Goal: Task Accomplishment & Management: Manage account settings

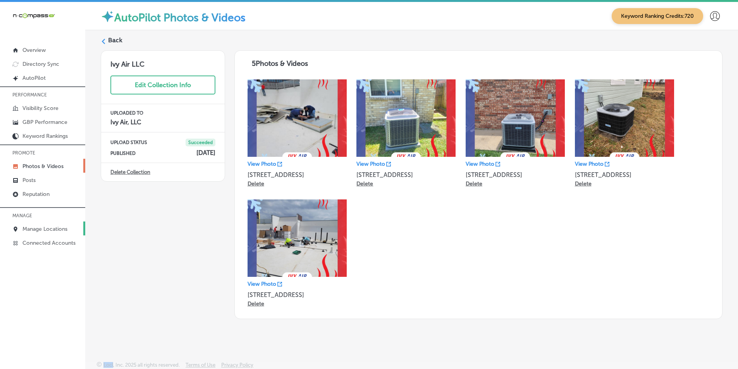
click at [40, 228] on p "Manage Locations" at bounding box center [44, 229] width 45 height 7
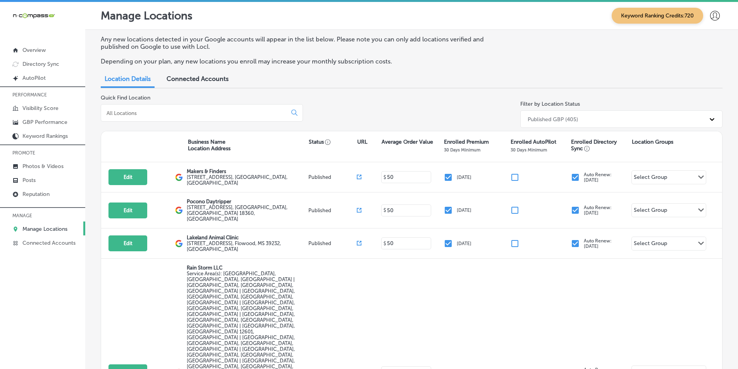
click at [275, 111] on input at bounding box center [195, 113] width 179 height 7
click at [292, 112] on icon at bounding box center [294, 113] width 7 height 7
click at [248, 115] on input at bounding box center [195, 113] width 179 height 7
click at [137, 107] on div at bounding box center [202, 112] width 202 height 17
click at [149, 110] on input at bounding box center [195, 113] width 179 height 7
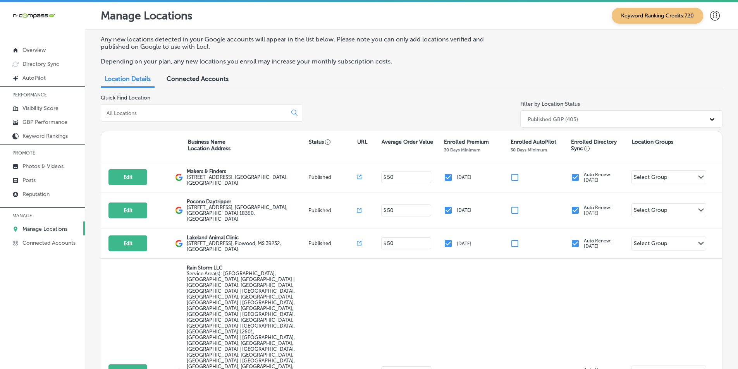
paste input "M&M Precision Plumbing and Heating Corp"
type input "M&M Precision Plumbing and Heating Corp"
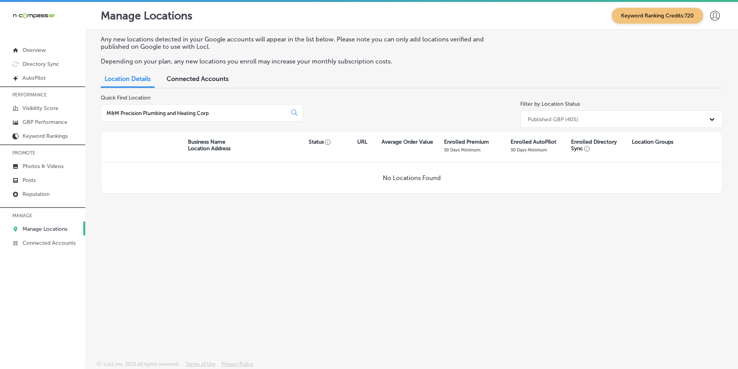
drag, startPoint x: 222, startPoint y: 114, endPoint x: 104, endPoint y: 114, distance: 118.2
click at [104, 114] on div "M&M Precision Plumbing and Heating Corp" at bounding box center [202, 112] width 202 height 17
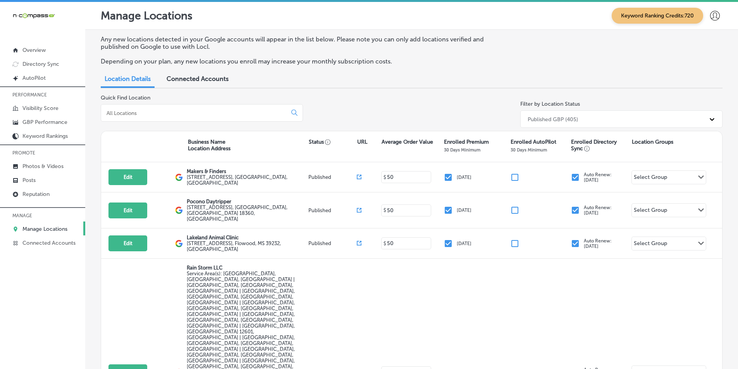
click at [150, 113] on input at bounding box center [195, 113] width 179 height 7
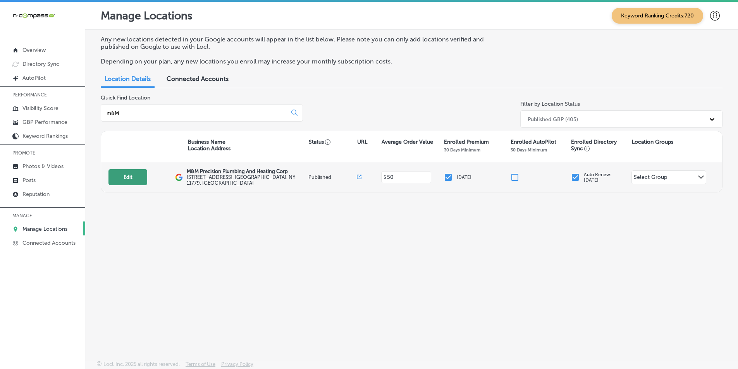
type input "m&M"
click at [124, 176] on button "Edit" at bounding box center [128, 177] width 39 height 16
select select "US"
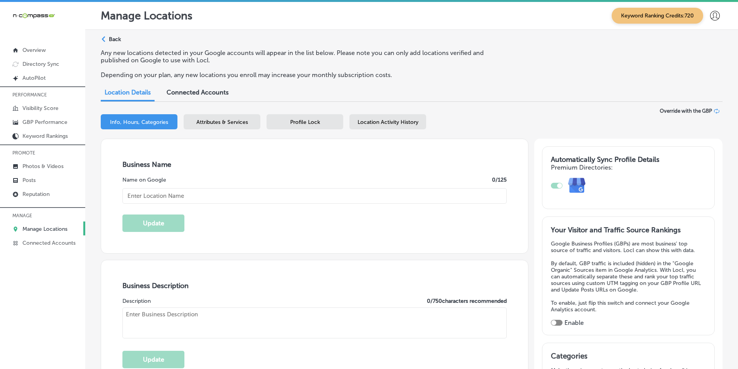
type input "M&M Precision Plumbing And Heating Corp"
type input "[STREET_ADDRESS]"
type input "Ronkonkoma"
type input "11779"
type input "US"
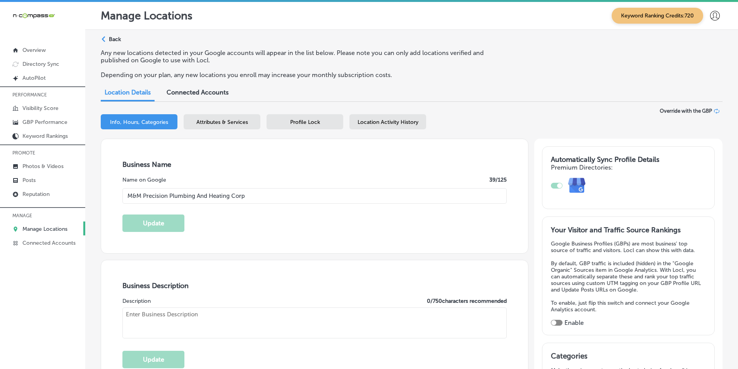
checkbox input "true"
type input "[URL][DOMAIN_NAME]"
type textarea "M&M Precision Plumbing and Heating Corp. is your trusted plumbing and heating s…"
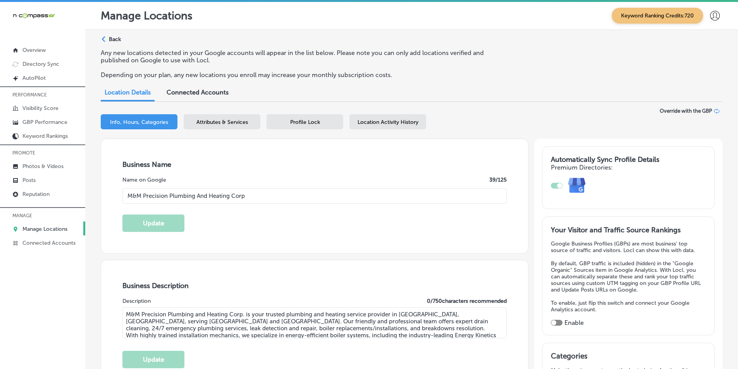
type input "[PHONE_NUMBER]"
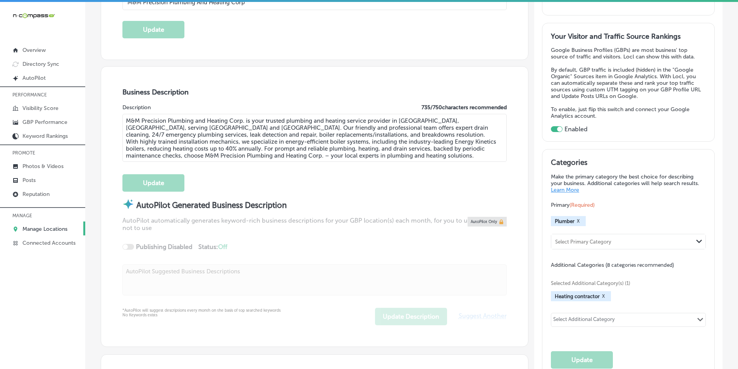
scroll to position [233, 0]
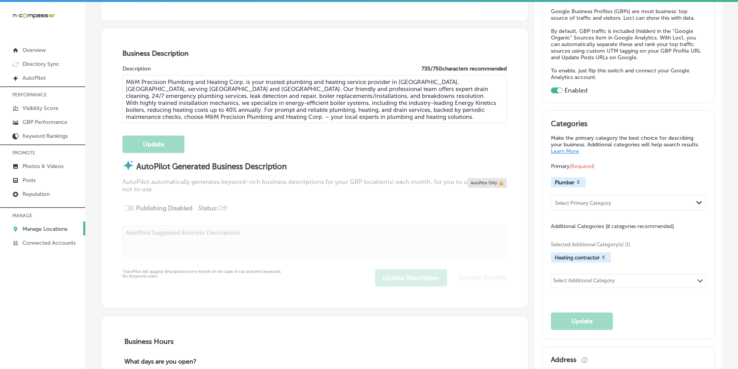
click at [556, 150] on link "Learn More" at bounding box center [565, 151] width 28 height 7
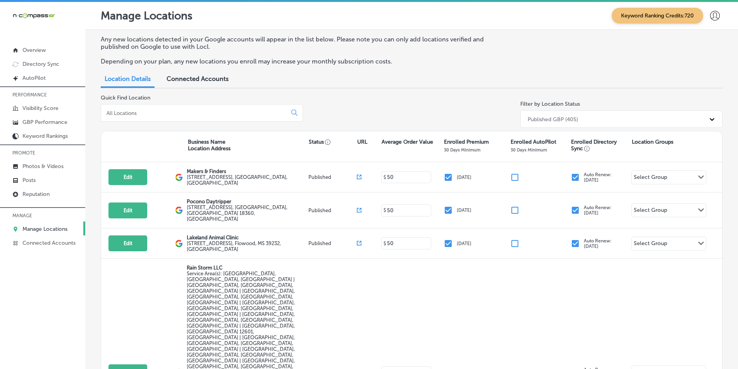
click at [254, 113] on input at bounding box center [195, 113] width 179 height 7
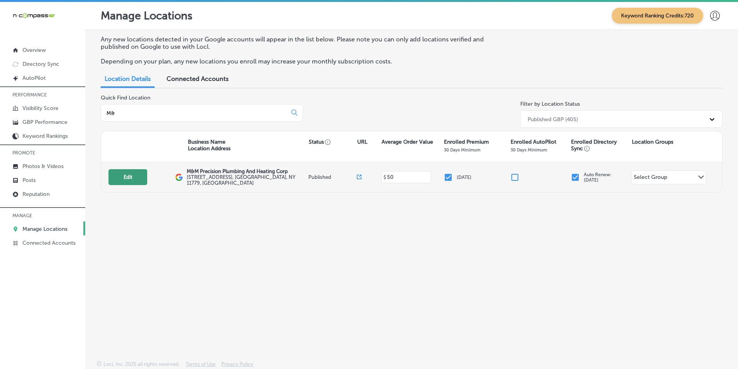
type input "M&"
click at [133, 175] on button "Edit" at bounding box center [128, 177] width 39 height 16
select select "US"
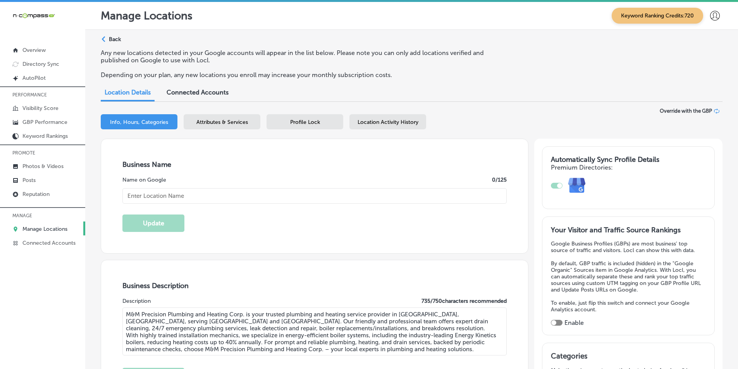
type textarea "M&M Precision Plumbing and Heating Corp. is your trusted plumbing and heating s…"
type input "[STREET_ADDRESS]"
type input "Ronkonkoma"
type input "11779"
type input "US"
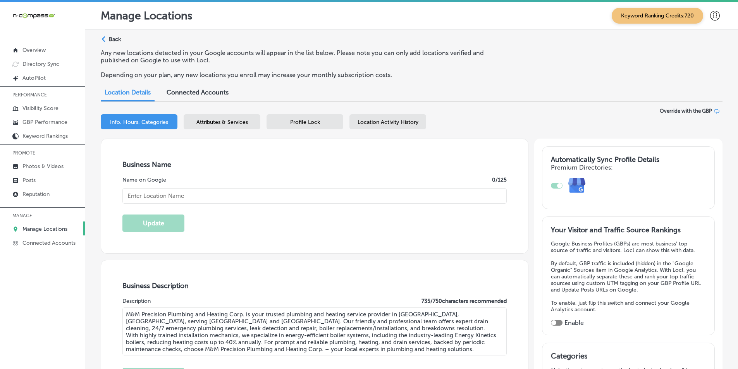
type input "[URL][DOMAIN_NAME]"
checkbox input "true"
type input "M&M Precision Plumbing And Heating Corp"
type input "[PHONE_NUMBER]"
click at [53, 123] on p "GBP Performance" at bounding box center [44, 122] width 45 height 7
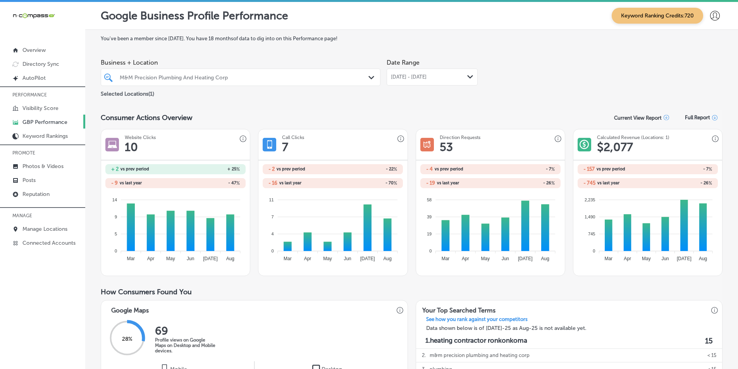
click at [470, 78] on icon "Path Created with Sketch." at bounding box center [470, 76] width 6 height 3
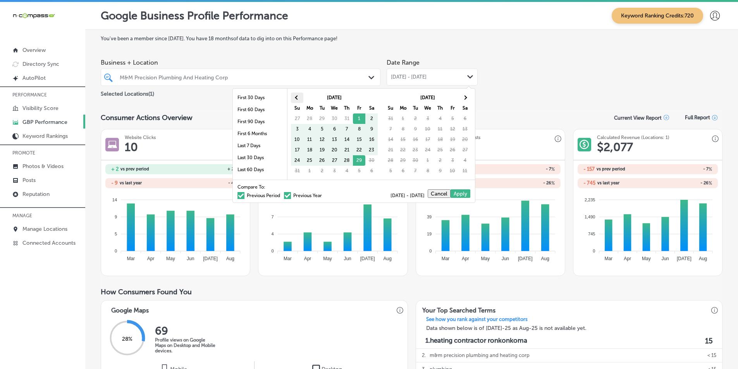
click at [298, 97] on span at bounding box center [297, 97] width 4 height 4
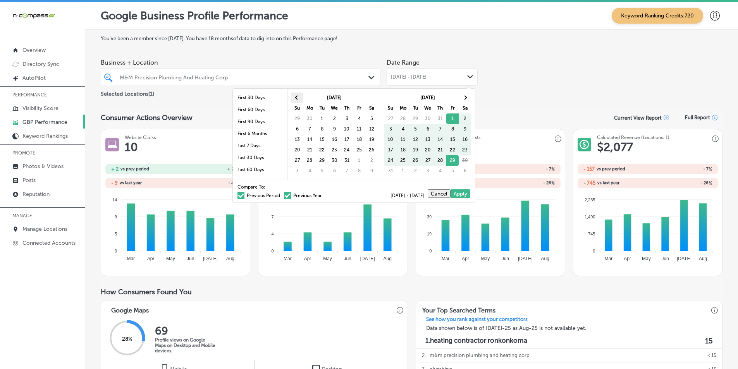
click at [296, 99] on th at bounding box center [297, 98] width 12 height 10
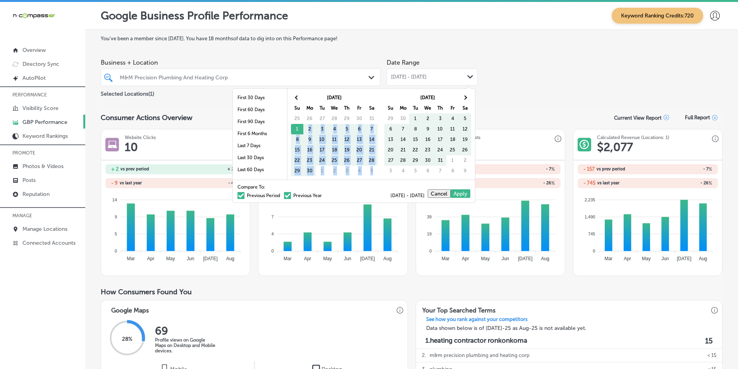
drag, startPoint x: 299, startPoint y: 129, endPoint x: 474, endPoint y: 167, distance: 179.6
click at [467, 96] on th at bounding box center [465, 98] width 12 height 10
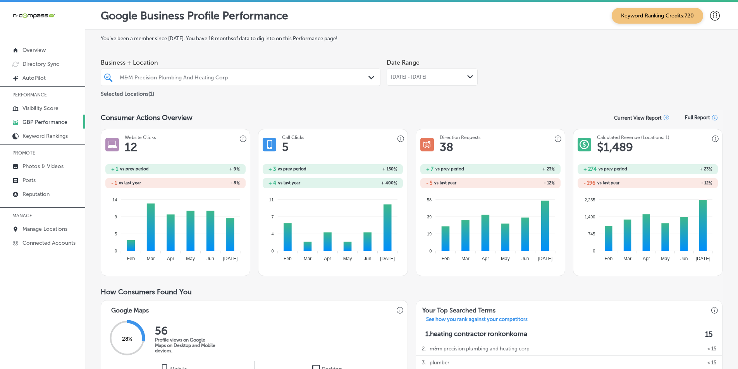
click at [468, 75] on div "Path Created with Sketch." at bounding box center [470, 77] width 6 height 6
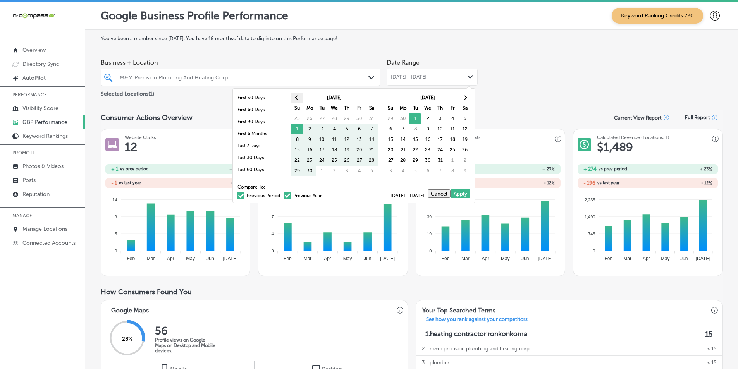
click at [296, 96] on th at bounding box center [297, 98] width 12 height 10
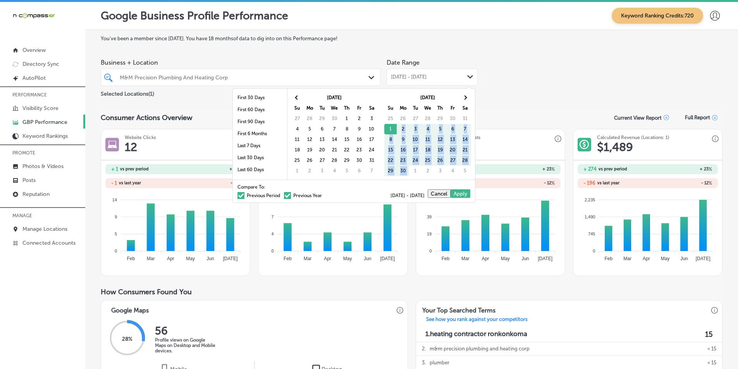
drag, startPoint x: 392, startPoint y: 127, endPoint x: 415, endPoint y: 168, distance: 47.0
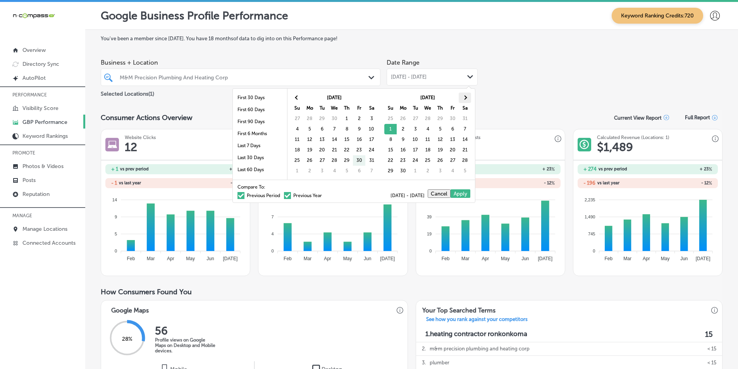
click at [466, 97] on span at bounding box center [465, 97] width 4 height 4
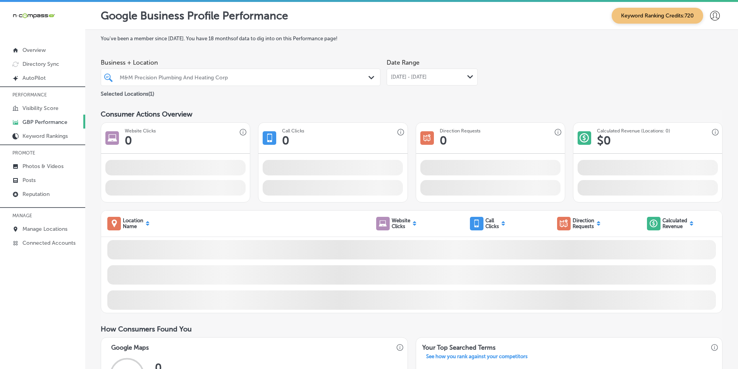
drag, startPoint x: 322, startPoint y: 131, endPoint x: 372, endPoint y: 124, distance: 51.0
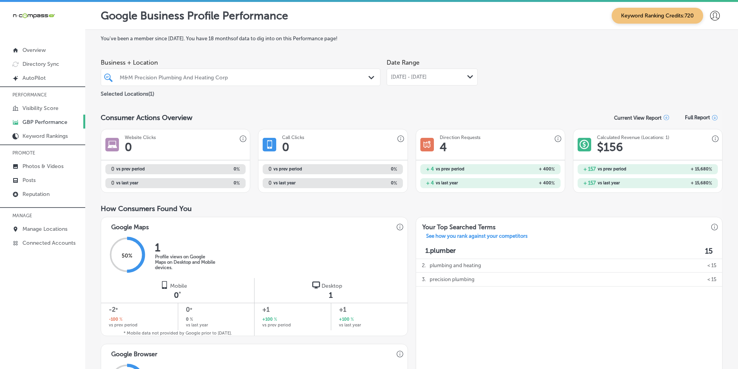
click at [467, 76] on icon "Path Created with Sketch." at bounding box center [470, 76] width 6 height 3
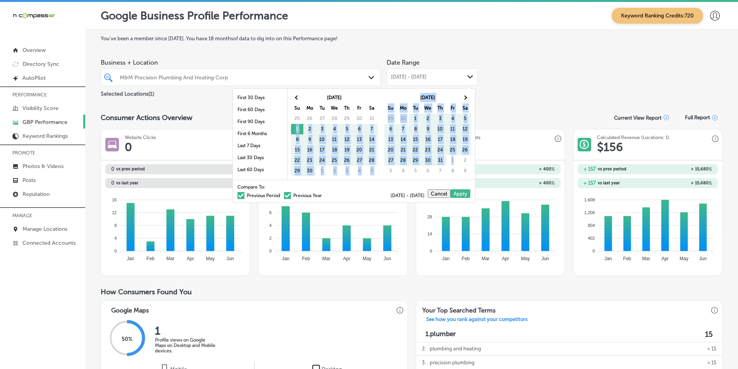
drag, startPoint x: 294, startPoint y: 129, endPoint x: 455, endPoint y: 156, distance: 162.7
click at [466, 97] on span at bounding box center [465, 97] width 4 height 4
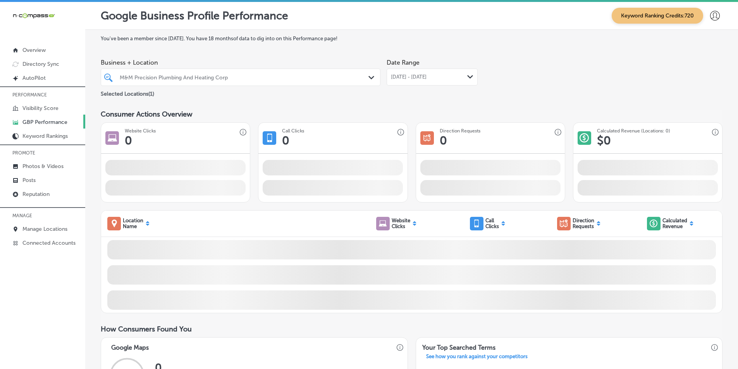
drag, startPoint x: 454, startPoint y: 118, endPoint x: 470, endPoint y: 105, distance: 20.9
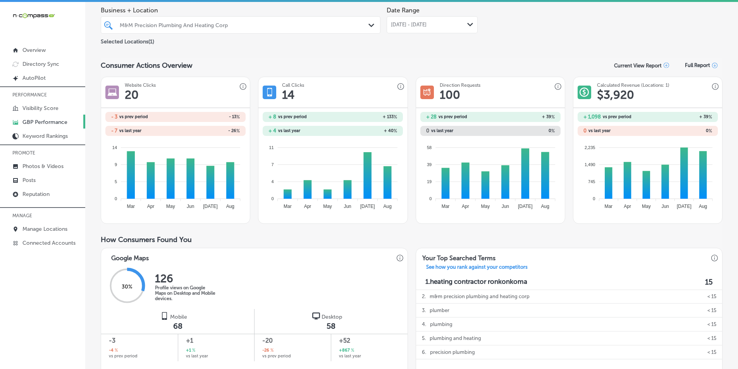
scroll to position [39, 0]
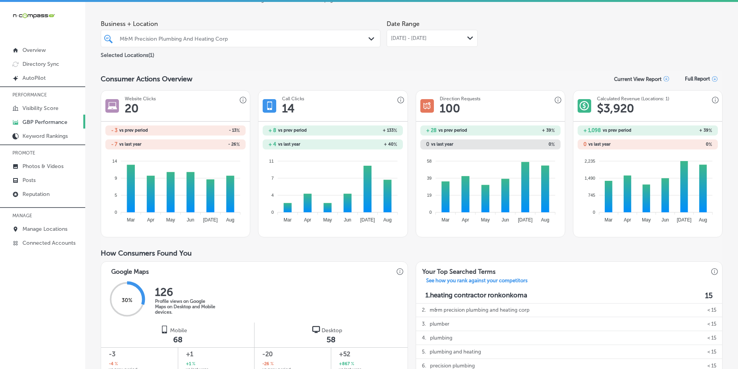
click at [467, 38] on polygon at bounding box center [470, 37] width 6 height 3
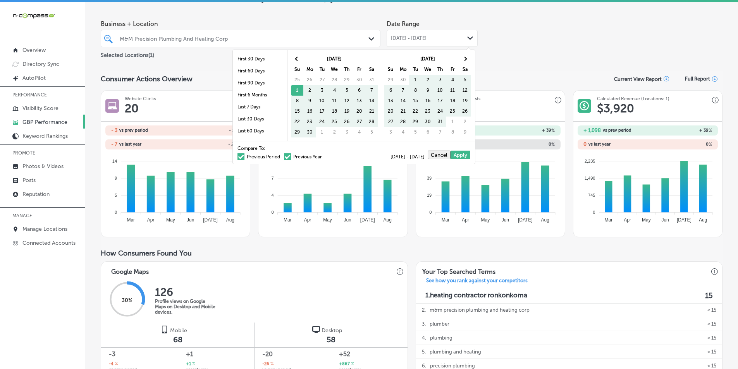
click at [238, 156] on span at bounding box center [241, 156] width 7 height 7
click at [282, 156] on input "Previous Period" at bounding box center [282, 156] width 0 height 0
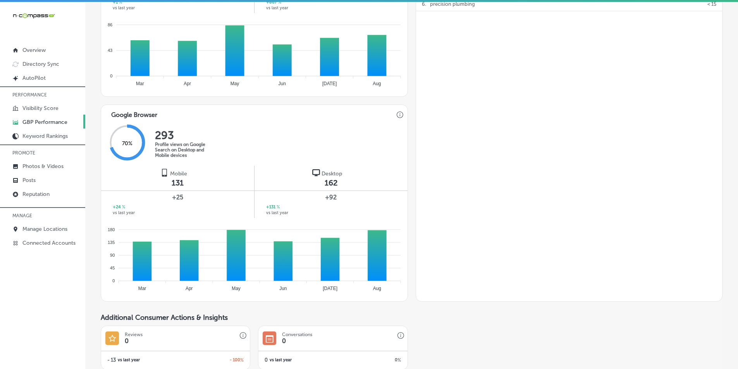
scroll to position [388, 0]
click at [35, 167] on p "Photos & Videos" at bounding box center [42, 166] width 41 height 7
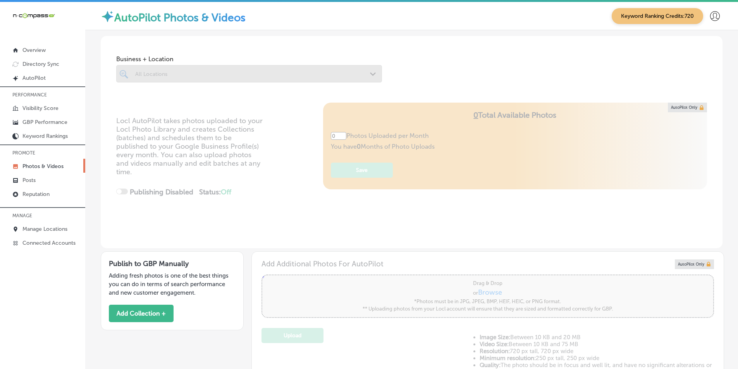
type input "5"
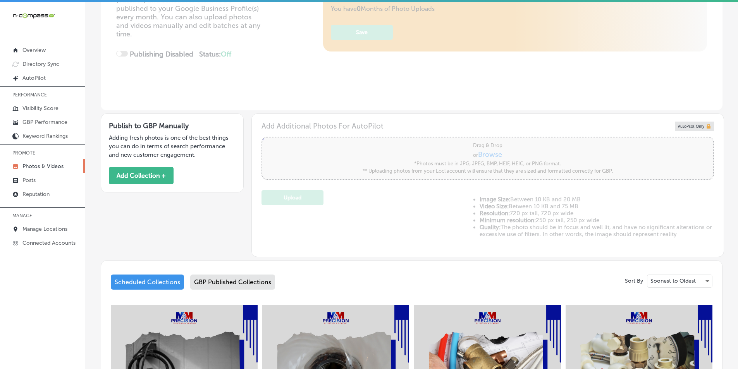
scroll to position [155, 0]
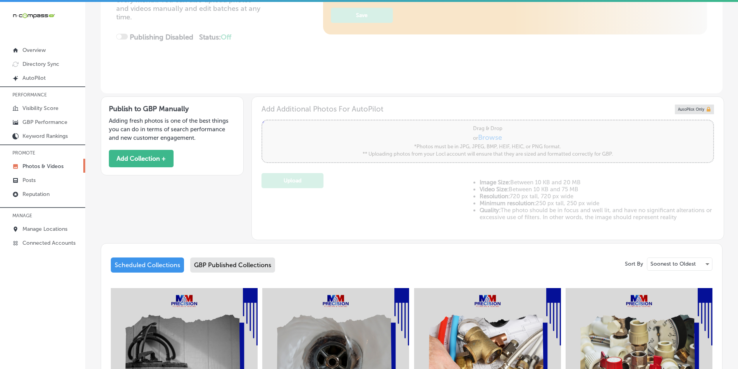
click at [236, 262] on div "GBP Published Collections" at bounding box center [232, 265] width 85 height 15
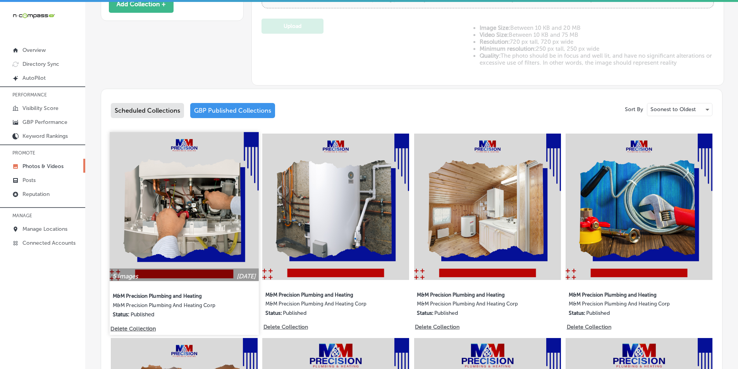
scroll to position [310, 0]
click at [193, 195] on img at bounding box center [184, 206] width 149 height 149
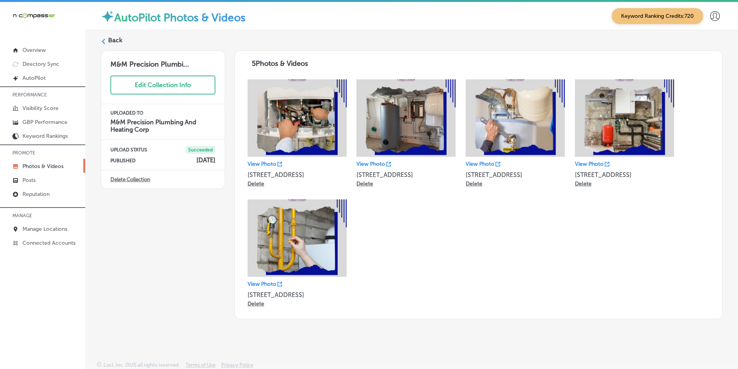
click at [105, 42] on icon at bounding box center [103, 41] width 5 height 5
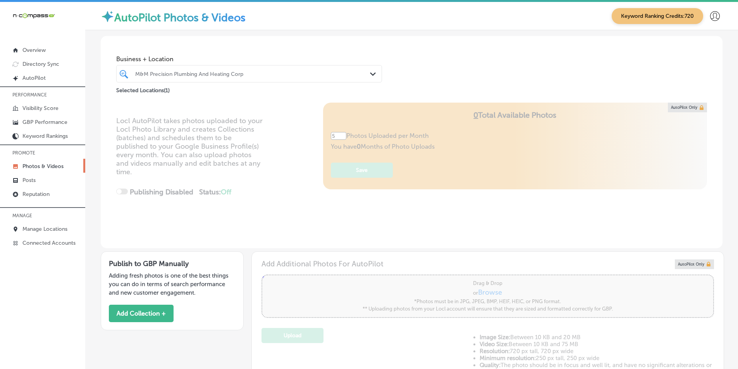
type input "5"
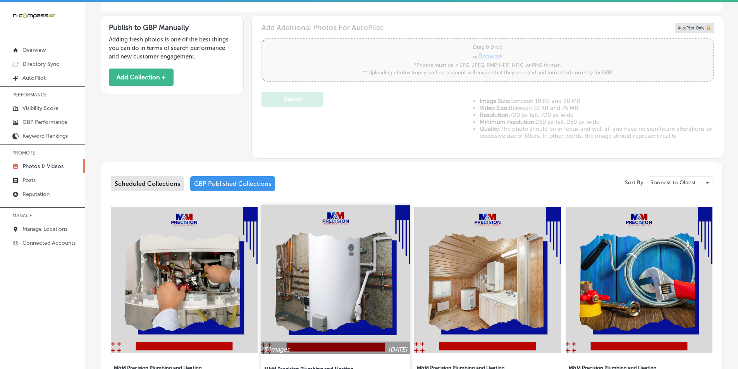
scroll to position [271, 0]
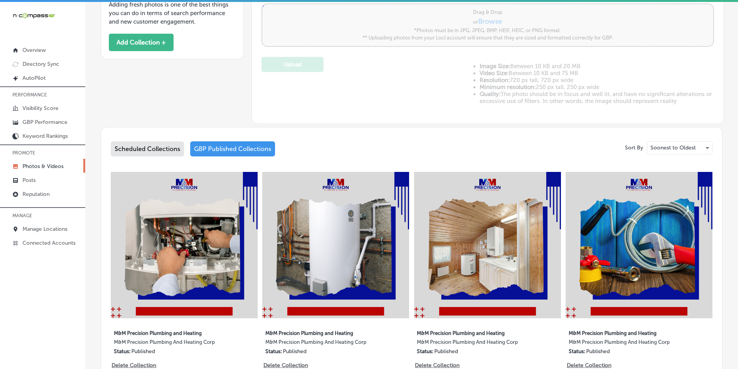
click at [233, 145] on div "GBP Published Collections" at bounding box center [232, 148] width 85 height 15
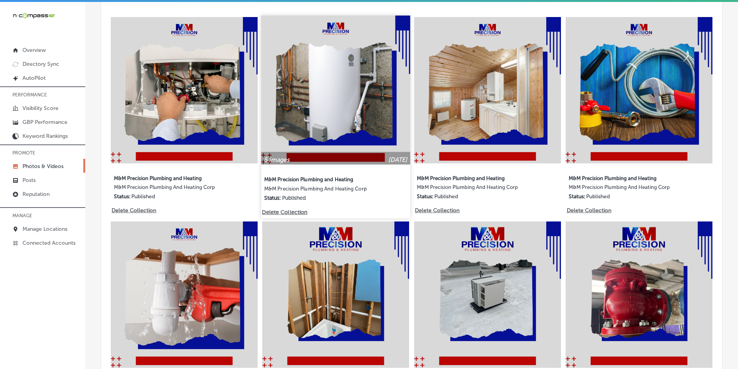
scroll to position [388, 0]
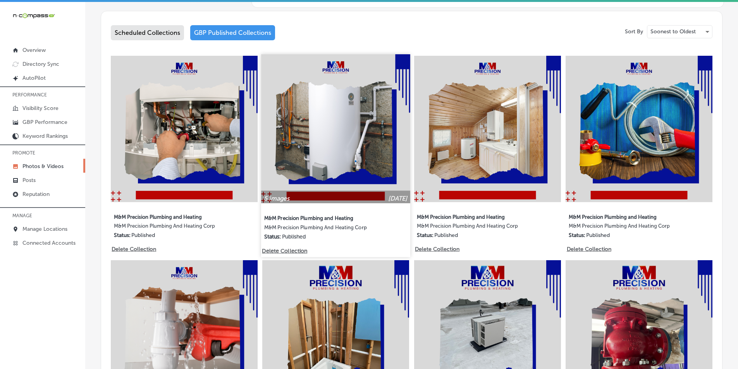
click at [349, 145] on img at bounding box center [336, 128] width 149 height 149
